Goal: Check status: Check status

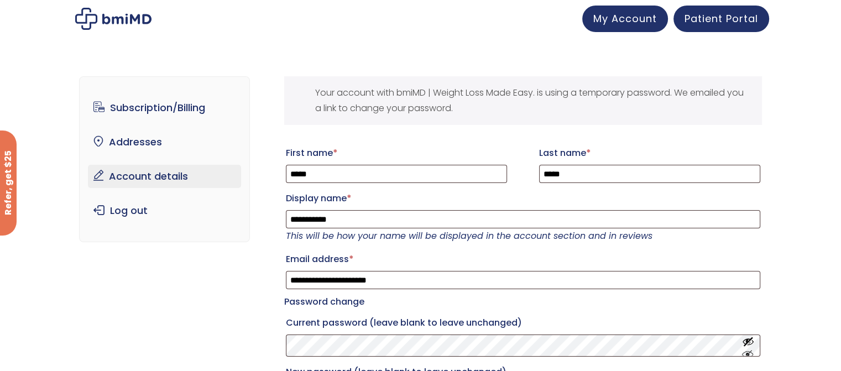
click at [626, 29] on link "My Account" at bounding box center [625, 19] width 86 height 27
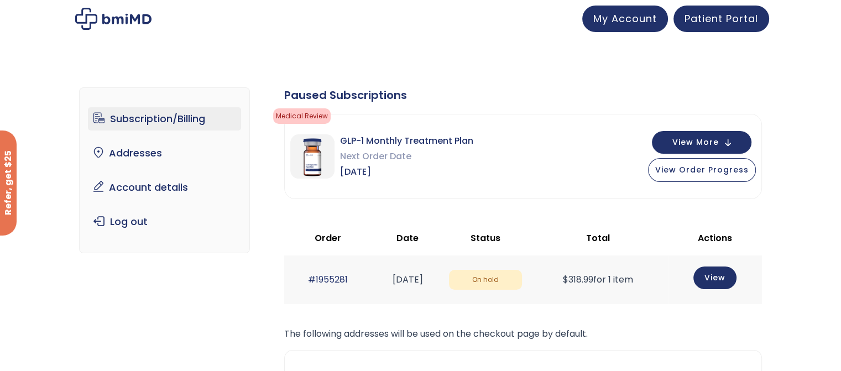
click at [158, 185] on link "Account details" at bounding box center [164, 187] width 153 height 23
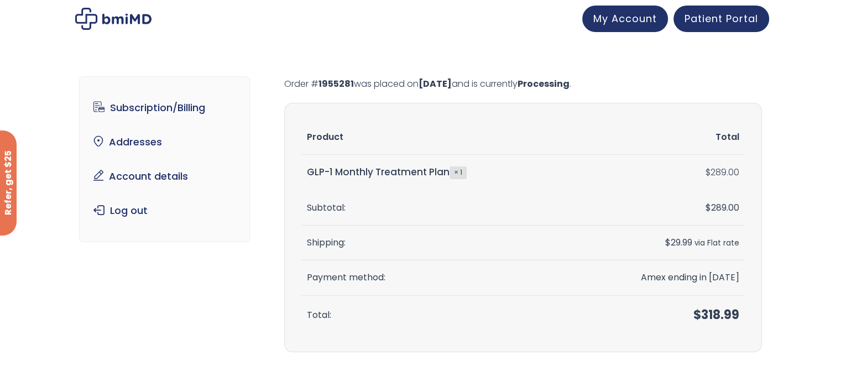
click at [331, 83] on mark "1955281" at bounding box center [335, 83] width 35 height 13
drag, startPoint x: 354, startPoint y: 85, endPoint x: 279, endPoint y: 80, distance: 75.3
click at [279, 80] on div "Subscription/Billing bmiRewards Addresses Account details Submit a Review Log o…" at bounding box center [420, 221] width 683 height 334
copy p "Order # 1955281"
drag, startPoint x: 307, startPoint y: 174, endPoint x: 448, endPoint y: 167, distance: 140.5
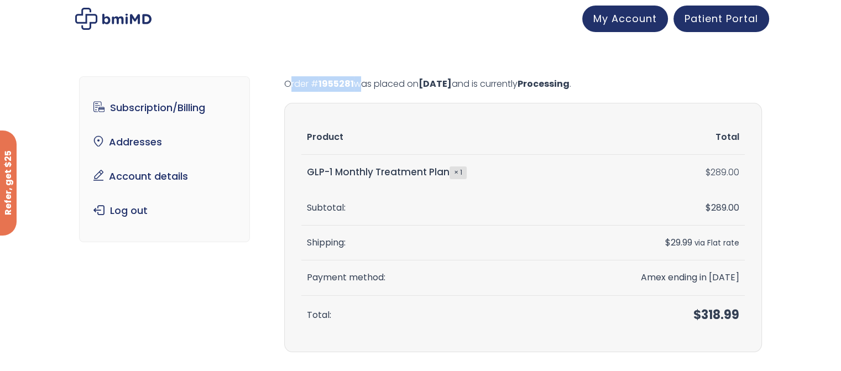
click at [448, 167] on td "GLP-1 Monthly Treatment Plan × 1" at bounding box center [436, 172] width 270 height 35
click at [428, 171] on td "GLP-1 Monthly Treatment Plan × 1" at bounding box center [436, 172] width 270 height 35
drag, startPoint x: 428, startPoint y: 171, endPoint x: 308, endPoint y: 171, distance: 119.4
click at [308, 171] on td "GLP-1 Monthly Treatment Plan × 1" at bounding box center [436, 172] width 270 height 35
drag, startPoint x: 308, startPoint y: 171, endPoint x: 448, endPoint y: 180, distance: 140.1
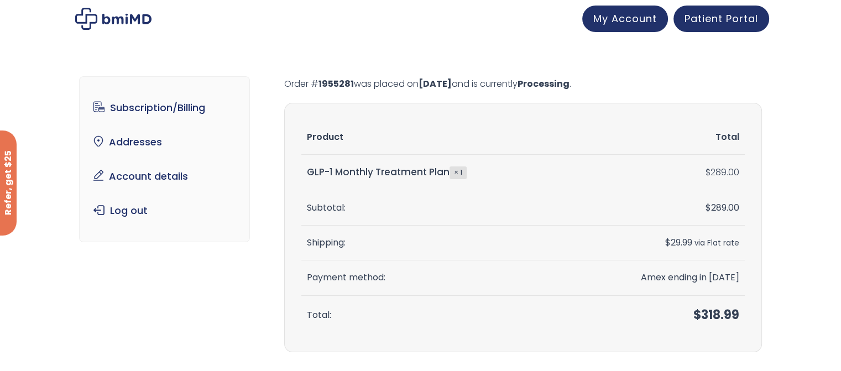
click at [448, 180] on td "GLP-1 Monthly Treatment Plan × 1" at bounding box center [436, 172] width 270 height 35
copy td "GLP-1 Monthly Treatment Plan"
click at [160, 104] on link "Subscription/Billing" at bounding box center [164, 107] width 153 height 23
